Goal: Task Accomplishment & Management: Manage account settings

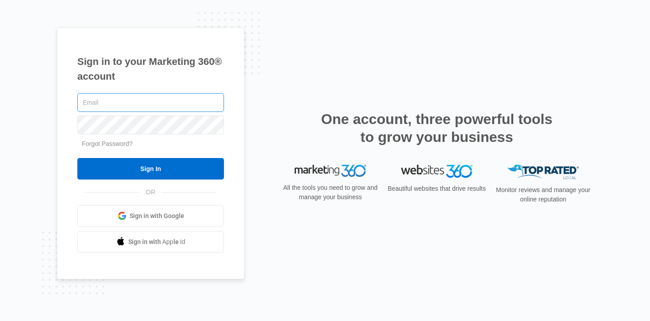
click at [151, 106] on input "text" at bounding box center [150, 102] width 147 height 19
type input "[PERSON_NAME][EMAIL_ADDRESS][PERSON_NAME][DOMAIN_NAME]"
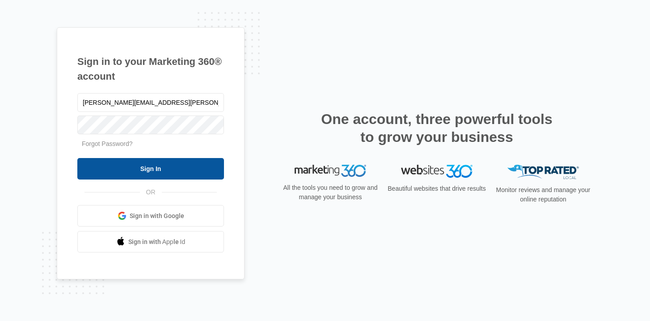
click at [159, 174] on input "Sign In" at bounding box center [150, 168] width 147 height 21
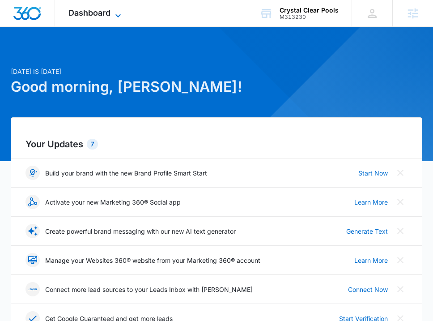
click at [102, 16] on span "Dashboard" at bounding box center [89, 12] width 42 height 9
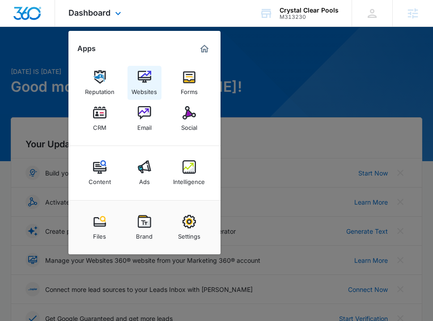
click at [149, 80] on img at bounding box center [144, 76] width 13 height 13
